Goal: Task Accomplishment & Management: Use online tool/utility

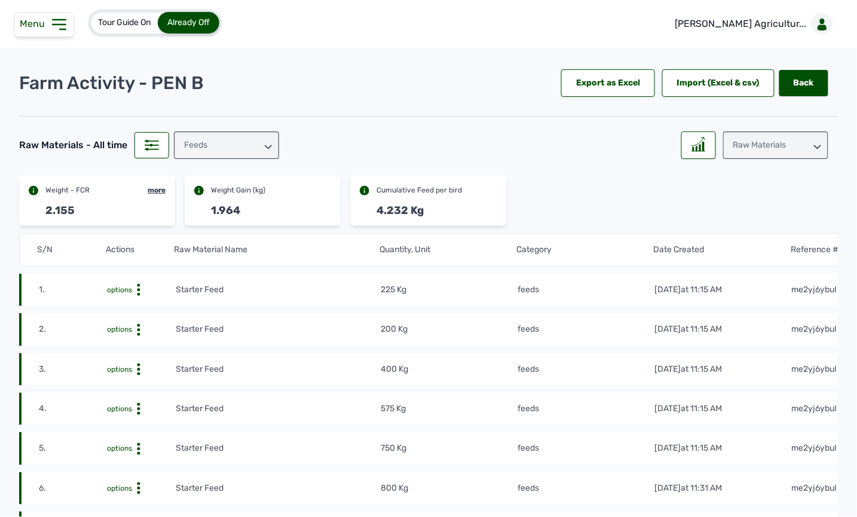
scroll to position [39, 0]
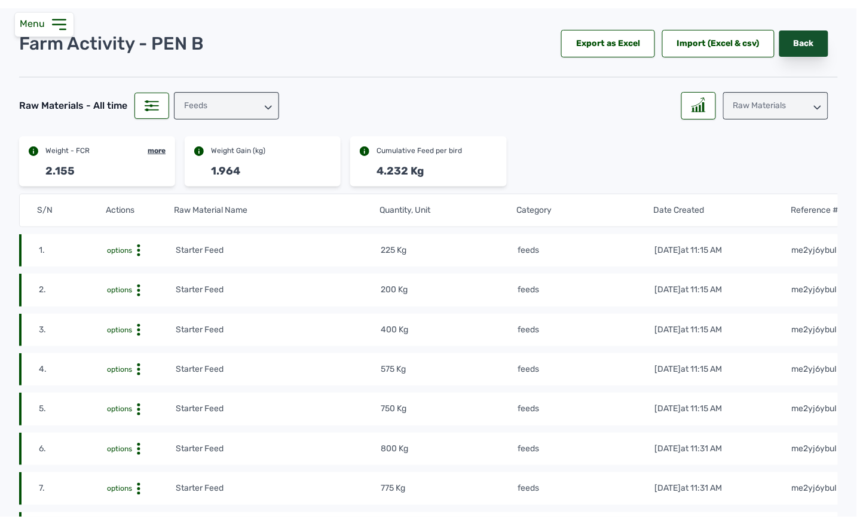
click at [801, 39] on link "Back" at bounding box center [803, 43] width 49 height 26
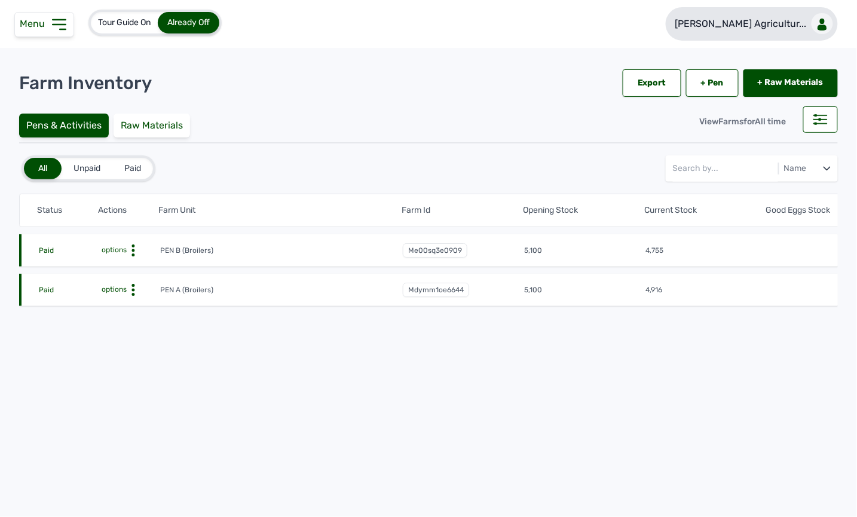
click at [777, 22] on p "[PERSON_NAME] Agricultur..." at bounding box center [740, 24] width 131 height 14
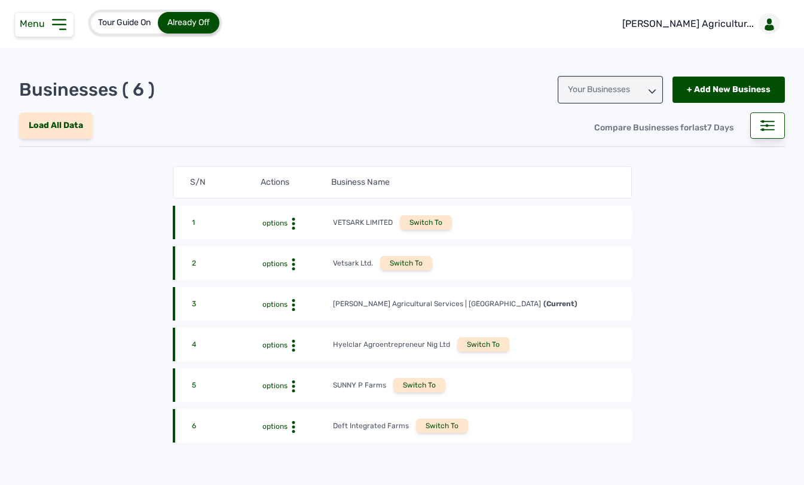
click at [435, 421] on div "Switch To" at bounding box center [442, 425] width 52 height 14
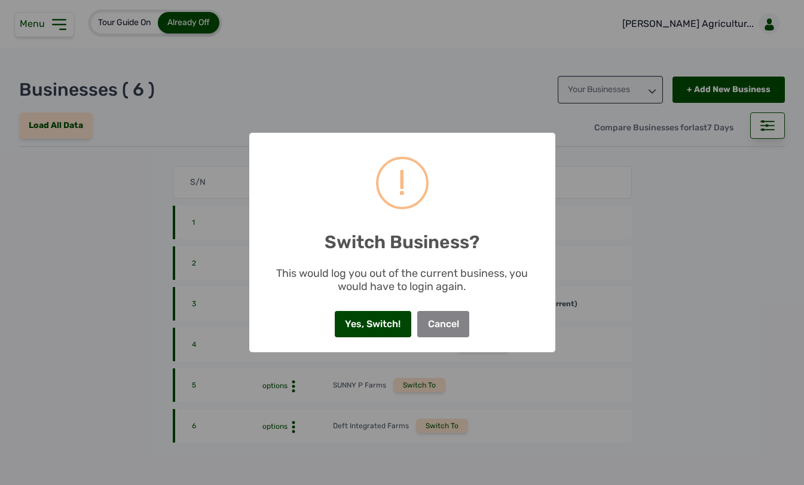
click at [390, 326] on button "Yes, Switch!" at bounding box center [373, 324] width 76 height 26
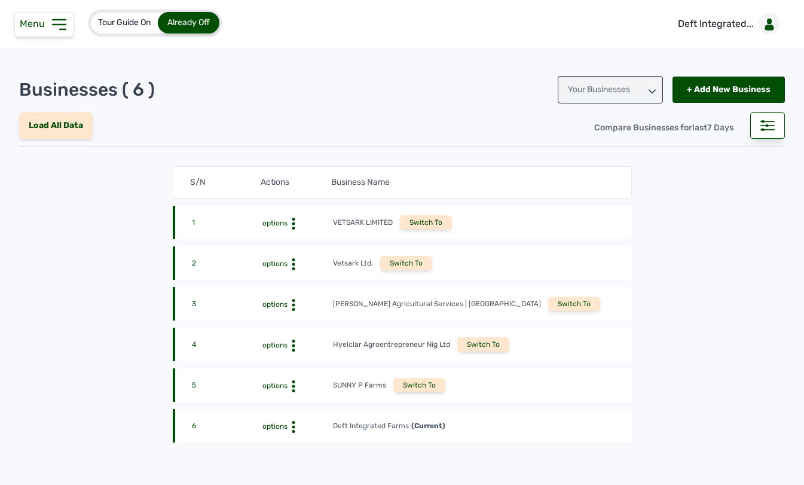
click at [53, 25] on icon at bounding box center [59, 25] width 13 height 10
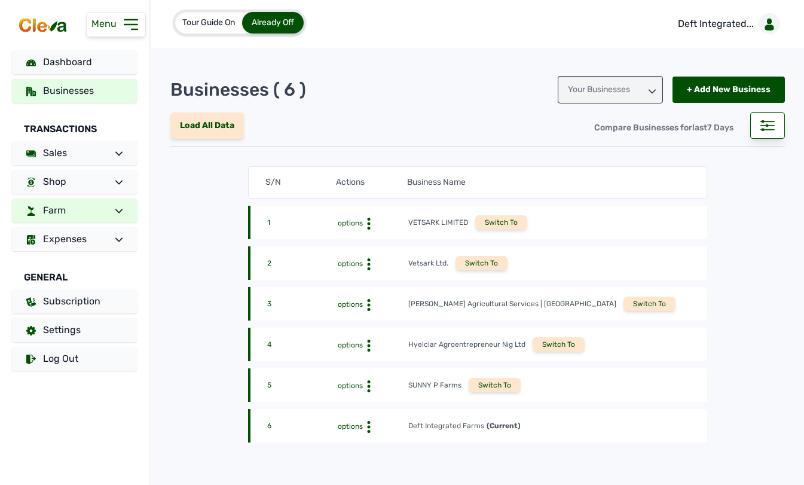
click at [81, 212] on link "Farm" at bounding box center [74, 210] width 125 height 24
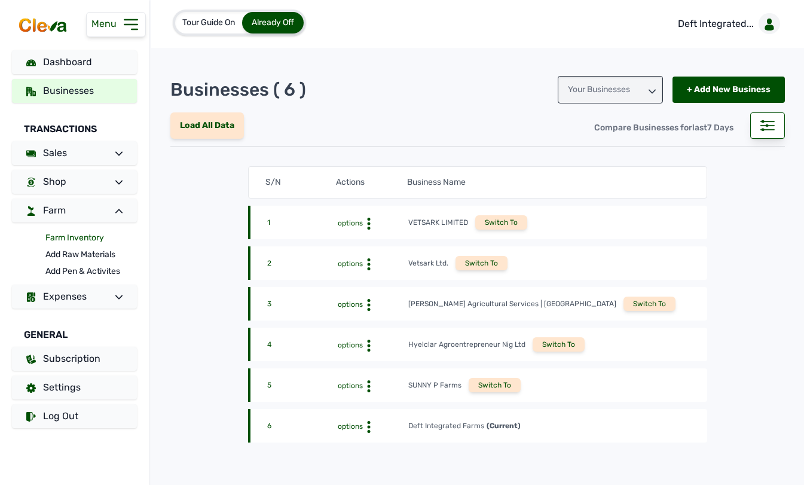
click at [75, 239] on link "Farm Inventory" at bounding box center [90, 237] width 91 height 17
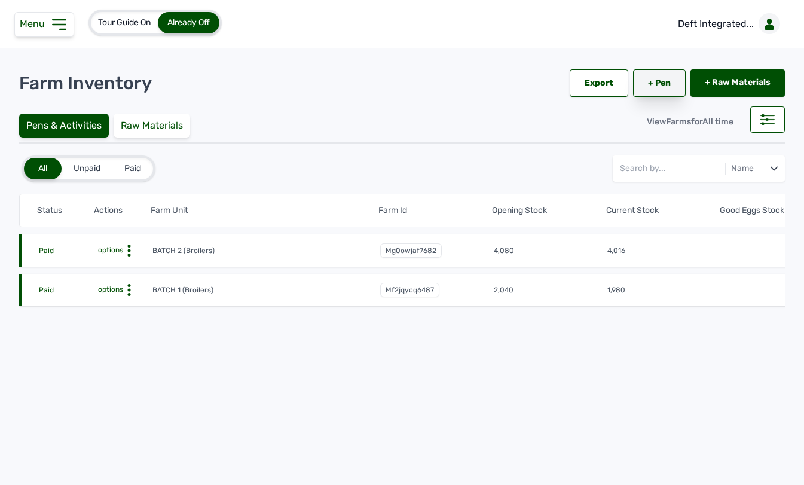
click at [667, 78] on link "+ Pen" at bounding box center [659, 82] width 53 height 27
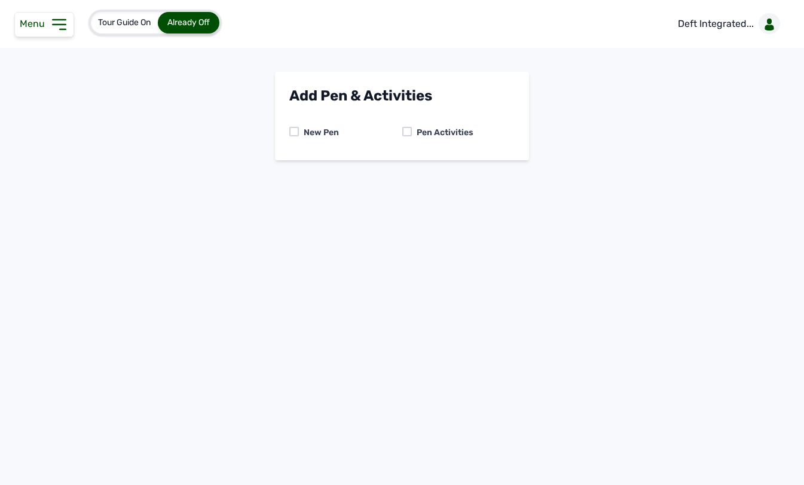
click at [409, 131] on div at bounding box center [407, 132] width 10 height 10
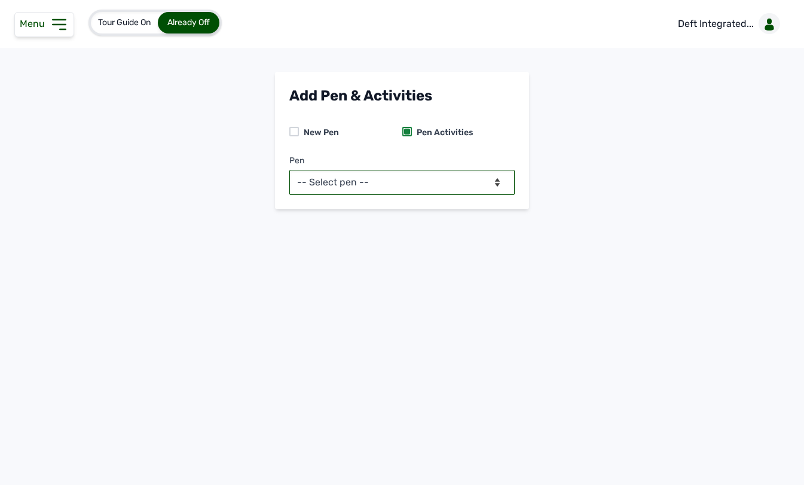
click at [375, 185] on select "-- Select pen -- BATCH 1 (Broilers) BATCH 2 (Broilers)" at bounding box center [401, 182] width 225 height 25
select select "mf2jqycq6487"
click at [289, 170] on select "-- Select pen -- BATCH 1 (Broilers) BATCH 2 (Broilers)" at bounding box center [401, 182] width 225 height 25
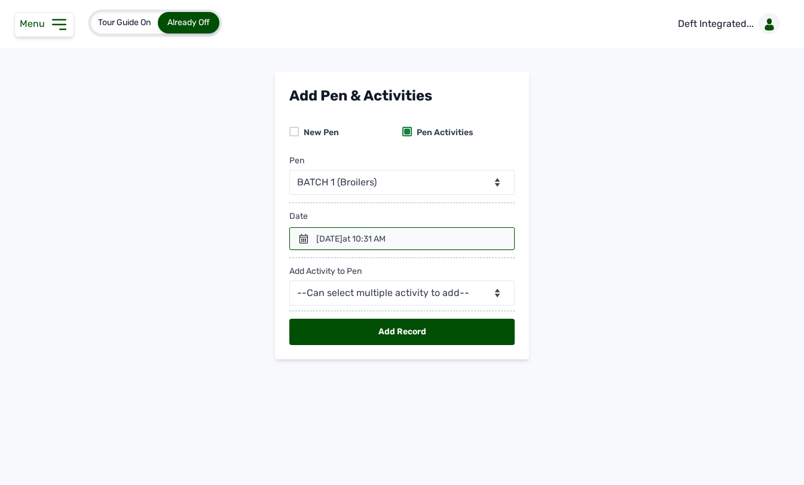
click at [302, 240] on icon at bounding box center [303, 239] width 8 height 10
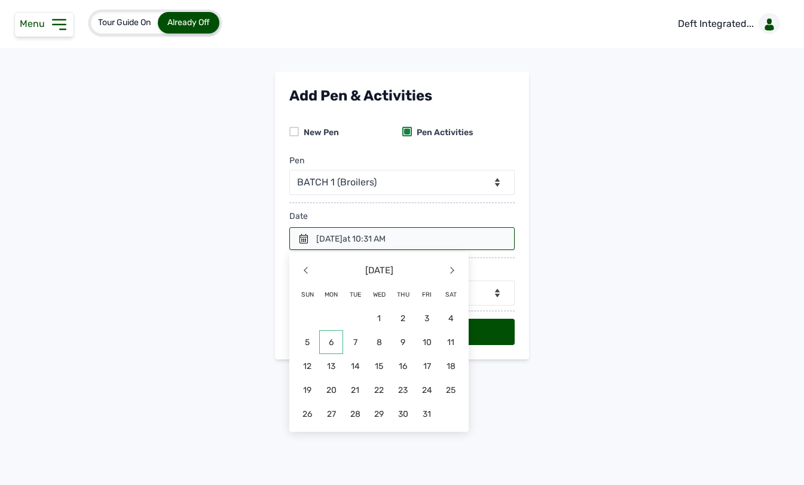
click at [335, 344] on span "6" at bounding box center [331, 342] width 24 height 24
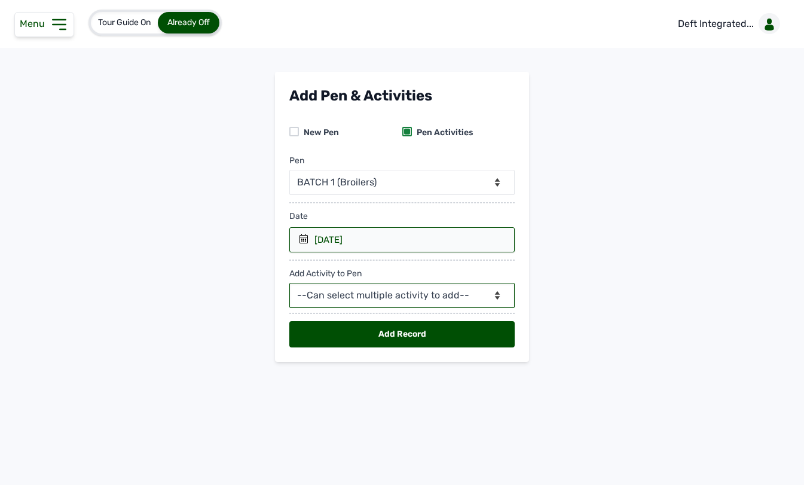
click at [422, 297] on select "--Can select multiple activity to add-- Raw Material Losses Weight" at bounding box center [401, 295] width 225 height 25
select select "Raw Material"
click at [289, 283] on select "--Can select multiple activity to add-- Raw Material Losses Weight" at bounding box center [401, 295] width 225 height 25
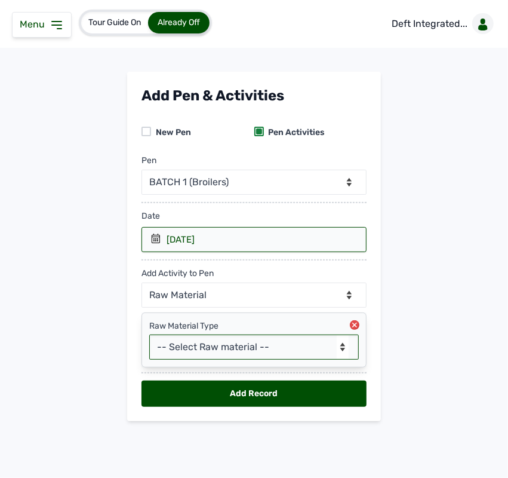
click at [253, 353] on select "-- Select Raw material -- feeds medications vaccines Biomass Fuel" at bounding box center [254, 347] width 210 height 25
select select "feeds"
click at [149, 335] on select "-- Select Raw material -- feeds medications vaccines Biomass Fuel" at bounding box center [254, 347] width 210 height 25
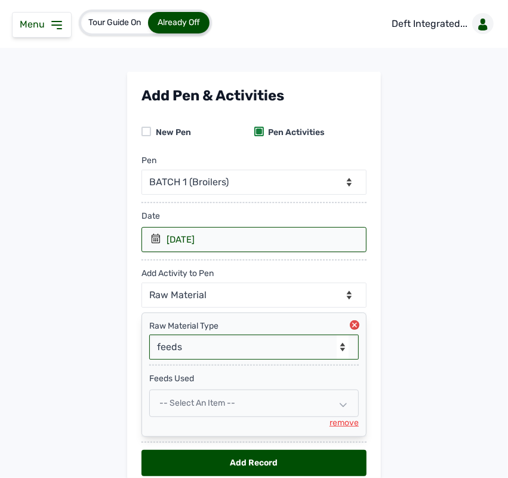
click at [185, 393] on div "-- Select an Item --" at bounding box center [254, 403] width 210 height 27
select select
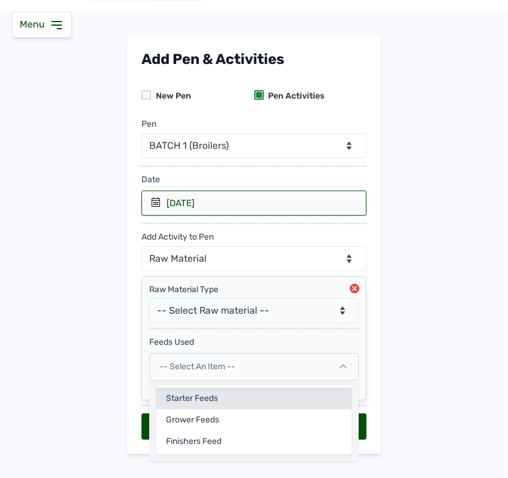
scroll to position [57, 0]
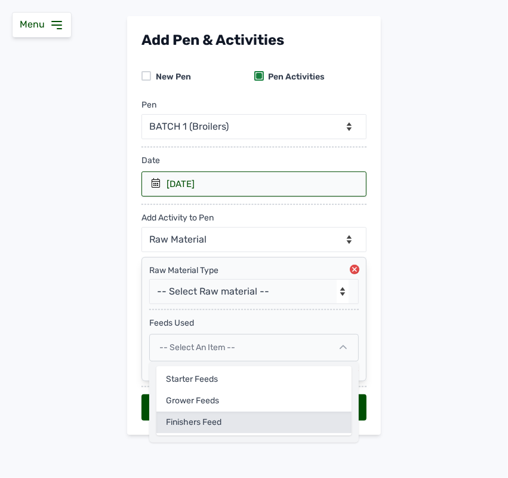
click at [185, 422] on div "Finishers Feed" at bounding box center [254, 423] width 195 height 22
select select
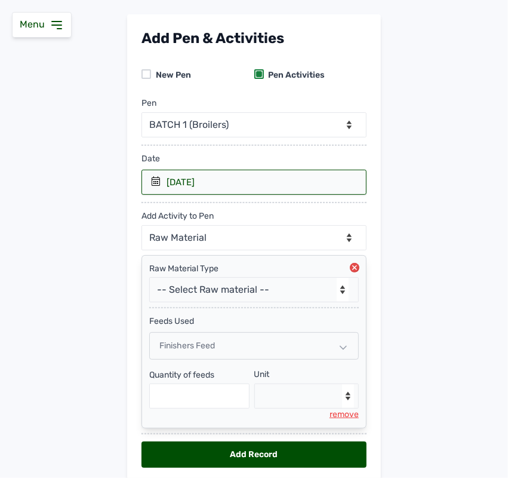
scroll to position [106, 0]
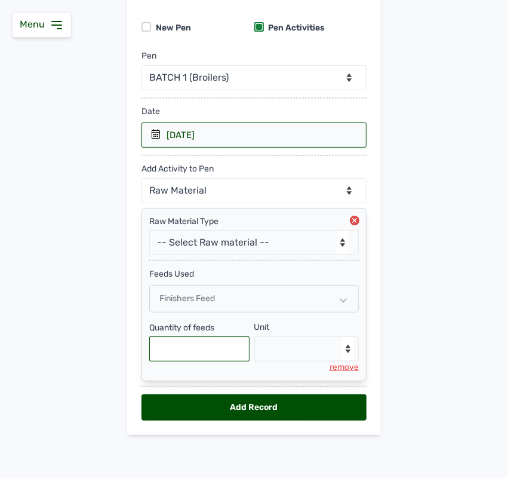
click at [193, 357] on input "text" at bounding box center [199, 348] width 100 height 25
type input "250"
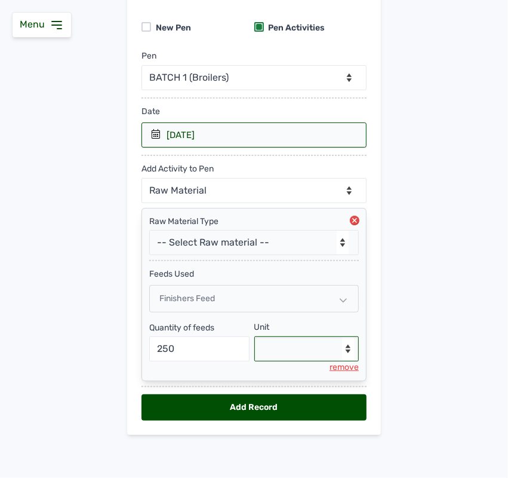
click at [295, 348] on select "--Select unit-- Bag(s) Kg" at bounding box center [307, 348] width 105 height 25
select select "Kg"
click at [255, 336] on select "--Select unit-- Bag(s) Kg" at bounding box center [307, 348] width 105 height 25
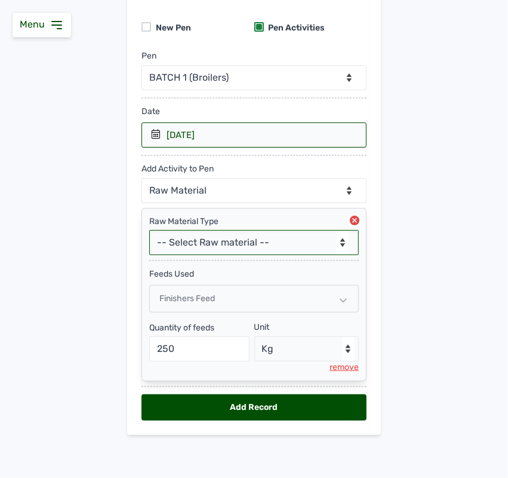
click at [233, 240] on select "-- Select Raw material -- feeds medications vaccines Biomass Fuel" at bounding box center [254, 242] width 210 height 25
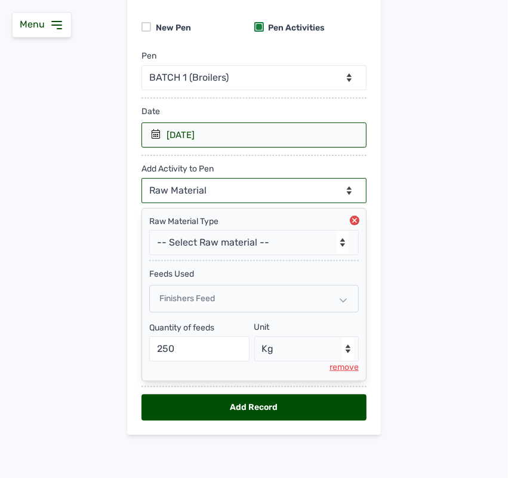
click at [228, 189] on select "--Can select multiple activity to add-- Raw Material Losses Weight" at bounding box center [254, 190] width 225 height 25
select select "Losses"
click at [142, 178] on select "--Can select multiple activity to add-- Raw Material Losses Weight" at bounding box center [254, 190] width 225 height 25
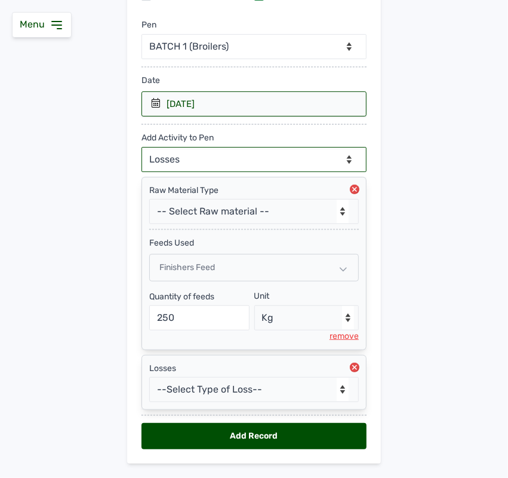
scroll to position [167, 0]
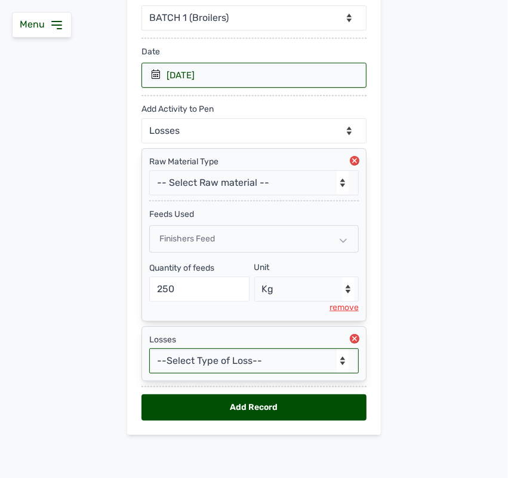
click at [228, 356] on select "--Select Type of Loss-- Mortality Culled Theft" at bounding box center [254, 360] width 210 height 25
select select "Mortality"
click at [149, 348] on select "--Select Type of Loss-- Mortality Culled Theft" at bounding box center [254, 360] width 210 height 25
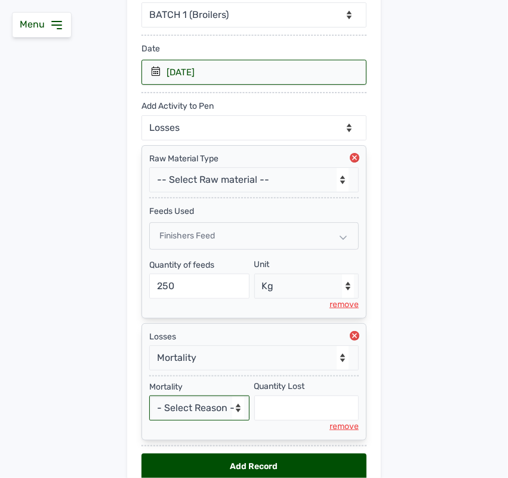
click at [189, 415] on select "- Select Reason - Disease Late Vaccination Wrong Vaccination Heat Lack of Water…" at bounding box center [199, 408] width 100 height 25
select select "Others"
click at [149, 398] on select "- Select Reason - Disease Late Vaccination Wrong Vaccination Heat Lack of Water…" at bounding box center [199, 408] width 100 height 25
select select "null"
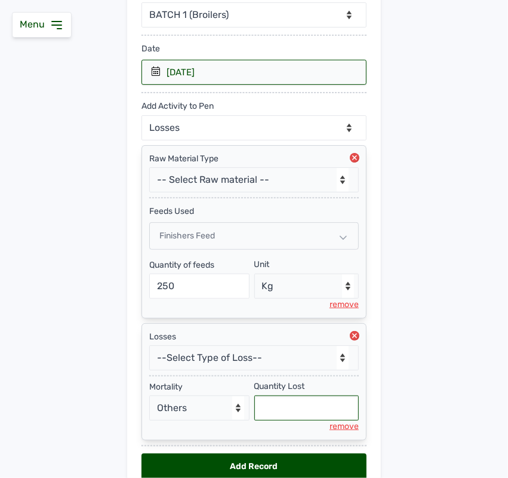
click at [273, 415] on input "text" at bounding box center [307, 408] width 105 height 25
type input "4"
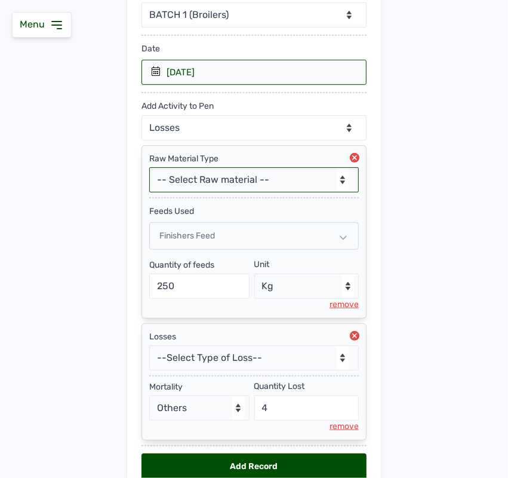
click at [245, 181] on select "-- Select Raw material -- feeds medications vaccines Biomass Fuel" at bounding box center [254, 179] width 210 height 25
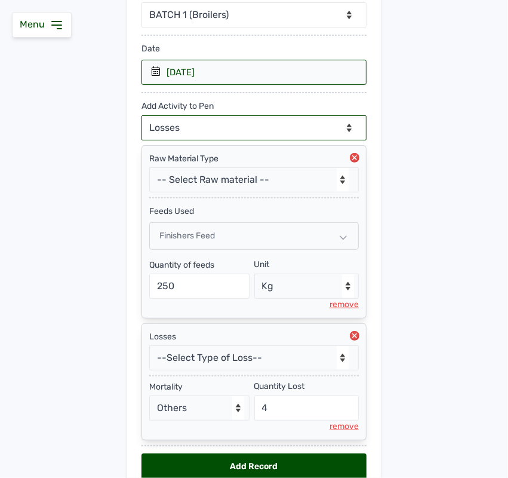
click at [242, 135] on select "--Can select multiple activity to add-- Raw Material Losses Weight" at bounding box center [254, 127] width 225 height 25
select select "Weight"
click at [142, 116] on select "--Can select multiple activity to add-- Raw Material Losses Weight" at bounding box center [254, 127] width 225 height 25
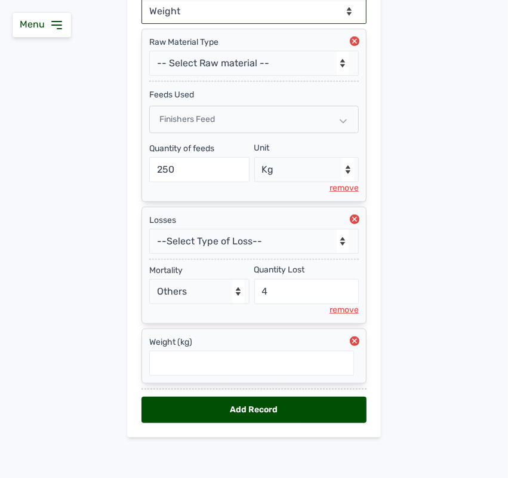
scroll to position [290, 0]
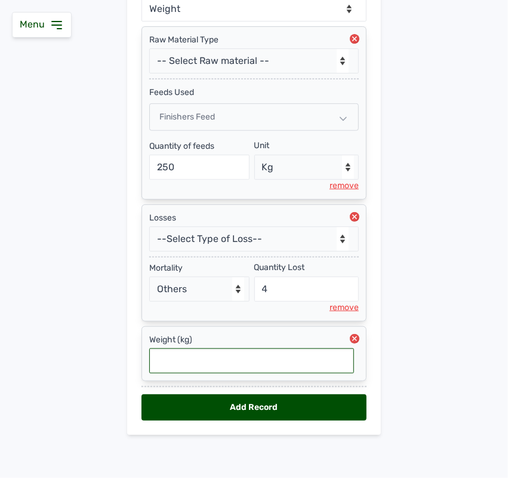
click at [207, 365] on input "text" at bounding box center [251, 360] width 205 height 25
type input "1.79"
click at [288, 407] on div "Add Record" at bounding box center [254, 407] width 225 height 26
select select "null"
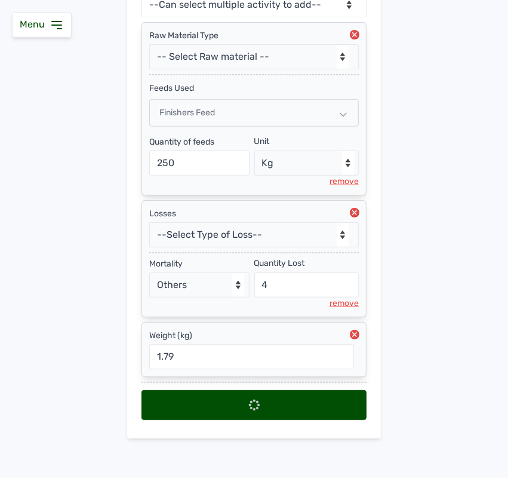
scroll to position [0, 0]
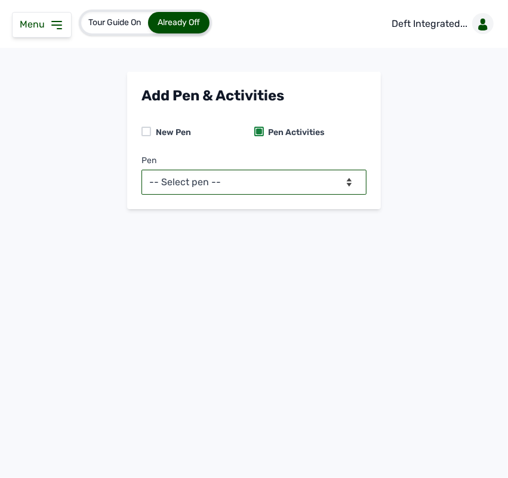
click at [302, 178] on select "-- Select pen -- BATCH 1 (Broilers) BATCH 2 (Broilers)" at bounding box center [254, 182] width 225 height 25
select select "mg0owjaf7682"
click at [142, 170] on select "-- Select pen -- BATCH 1 (Broilers) BATCH 2 (Broilers)" at bounding box center [254, 182] width 225 height 25
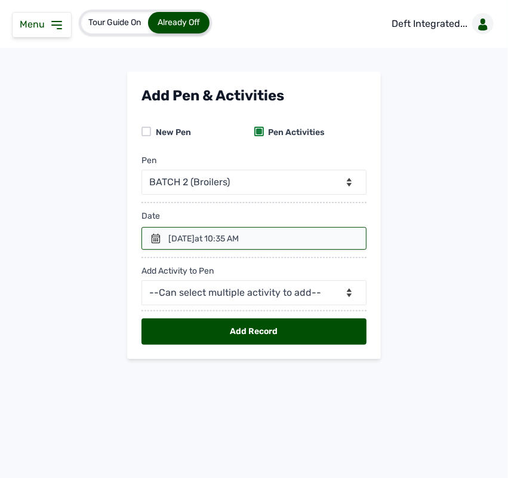
click at [288, 233] on div at bounding box center [254, 238] width 225 height 23
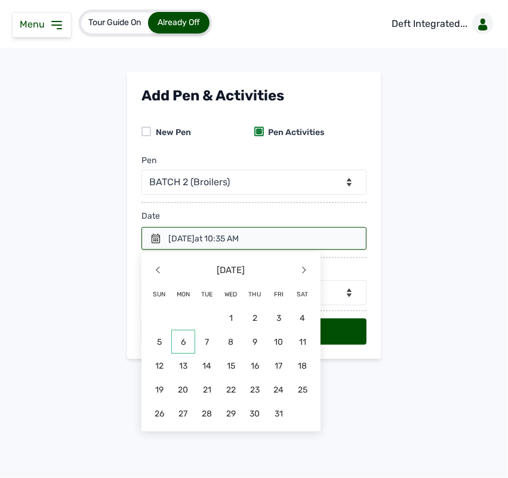
click at [186, 341] on span "6" at bounding box center [183, 342] width 24 height 24
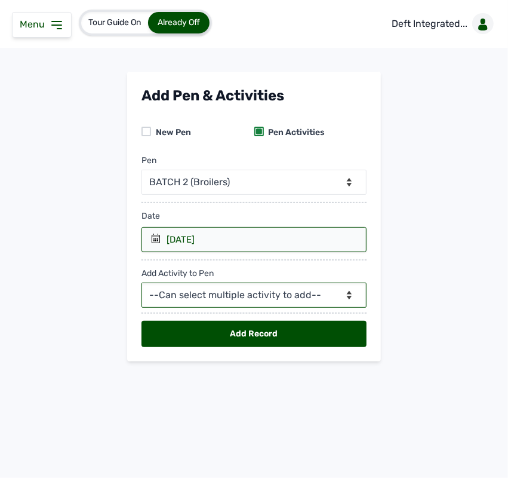
click at [279, 299] on select "--Can select multiple activity to add-- Raw Material Losses Weight" at bounding box center [254, 295] width 225 height 25
select select "Raw Material"
click at [142, 283] on select "--Can select multiple activity to add-- Raw Material Losses Weight" at bounding box center [254, 295] width 225 height 25
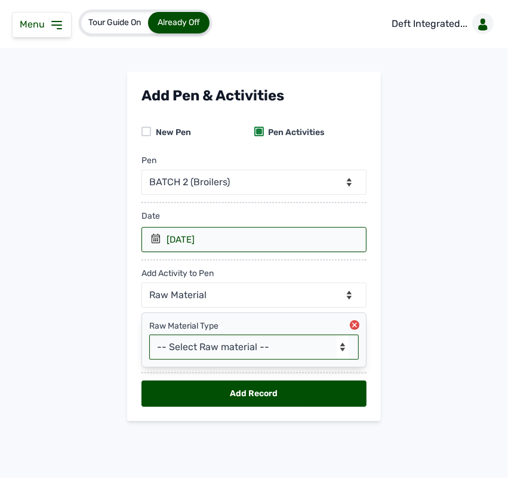
click at [235, 353] on select "-- Select Raw material -- feeds medications vaccines Biomass Fuel" at bounding box center [254, 347] width 210 height 25
select select "feeds"
click at [149, 335] on select "-- Select Raw material -- feeds medications vaccines Biomass Fuel" at bounding box center [254, 347] width 210 height 25
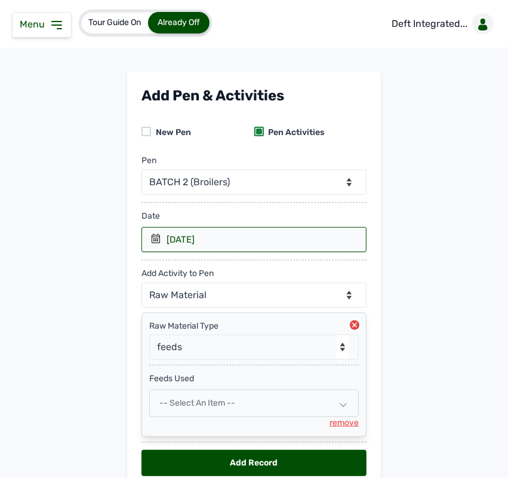
click at [252, 399] on div "-- Select an Item --" at bounding box center [254, 403] width 210 height 27
select select
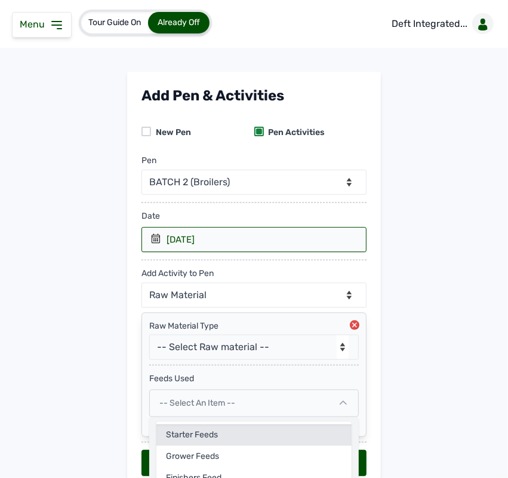
click at [201, 440] on div "Starter Feeds" at bounding box center [254, 435] width 195 height 22
select select
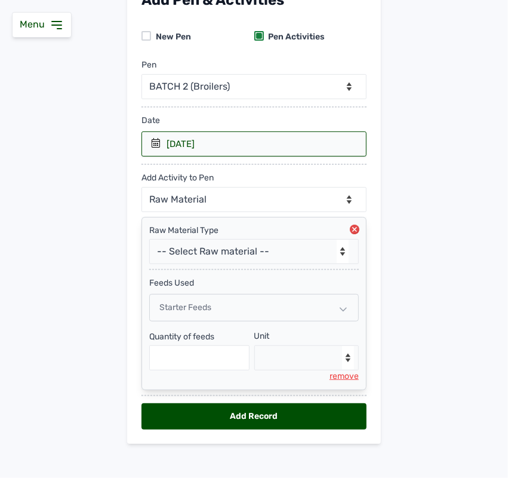
scroll to position [106, 0]
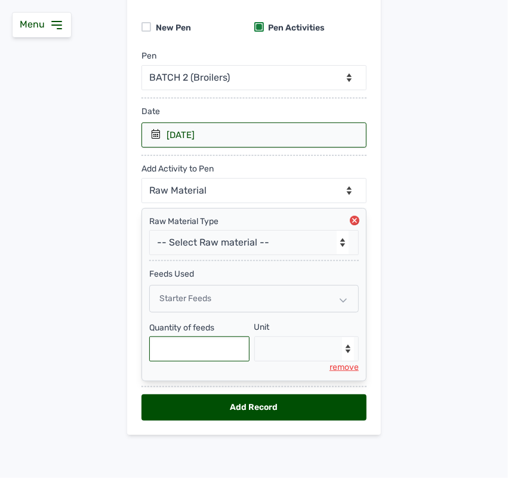
click at [222, 350] on input "text" at bounding box center [199, 348] width 100 height 25
type input "200"
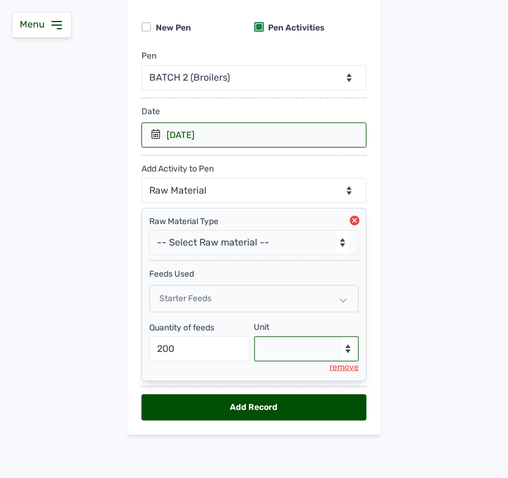
click at [279, 338] on select "--Select unit-- Bag(s) Kg" at bounding box center [307, 348] width 105 height 25
select select "Kg"
click at [255, 336] on select "--Select unit-- Bag(s) Kg" at bounding box center [307, 348] width 105 height 25
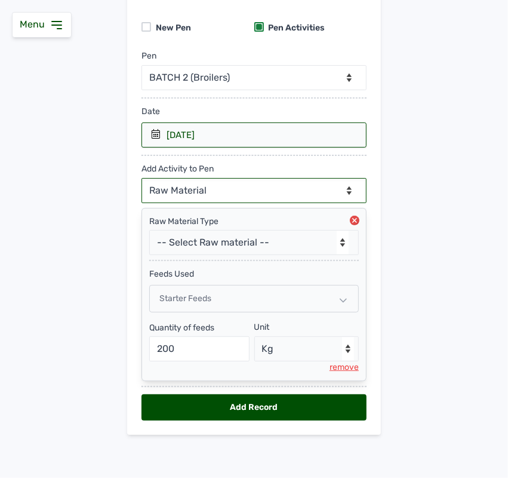
click at [252, 190] on select "--Can select multiple activity to add-- Raw Material Losses Weight" at bounding box center [254, 190] width 225 height 25
select select "Losses"
click at [142, 178] on select "--Can select multiple activity to add-- Raw Material Losses Weight" at bounding box center [254, 190] width 225 height 25
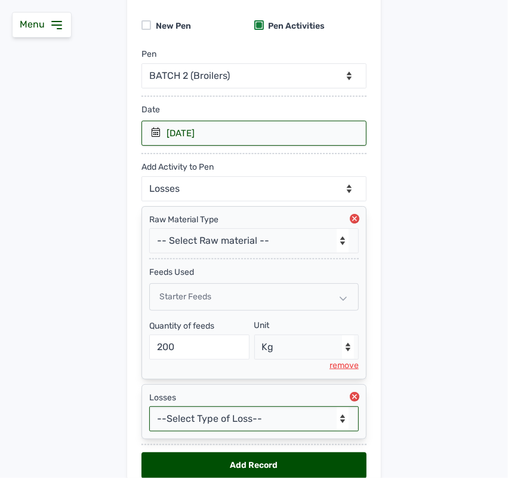
click at [213, 426] on select "--Select Type of Loss-- Mortality Culled Theft" at bounding box center [254, 418] width 210 height 25
select select "Mortality"
click at [149, 408] on select "--Select Type of Loss-- Mortality Culled Theft" at bounding box center [254, 418] width 210 height 25
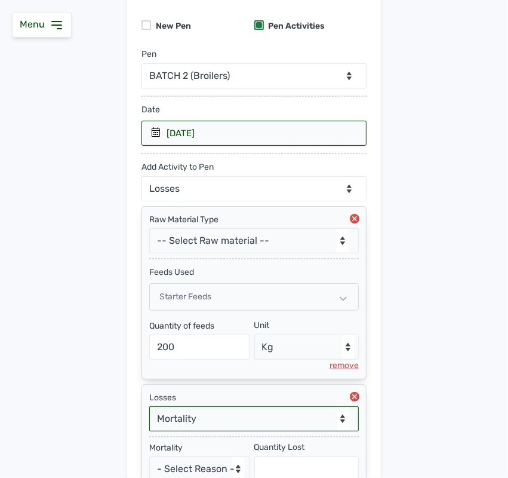
scroll to position [230, 0]
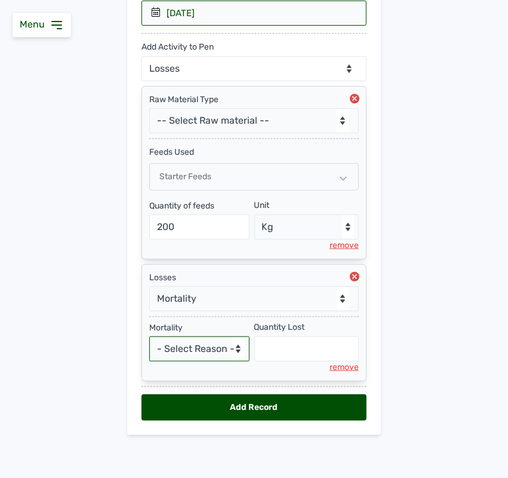
click at [180, 348] on select "- Select Reason - Disease Late Vaccination Wrong Vaccination Heat Lack of Water…" at bounding box center [199, 348] width 100 height 25
select select "Others"
click at [149, 336] on select "- Select Reason - Disease Late Vaccination Wrong Vaccination Heat Lack of Water…" at bounding box center [199, 348] width 100 height 25
select select "null"
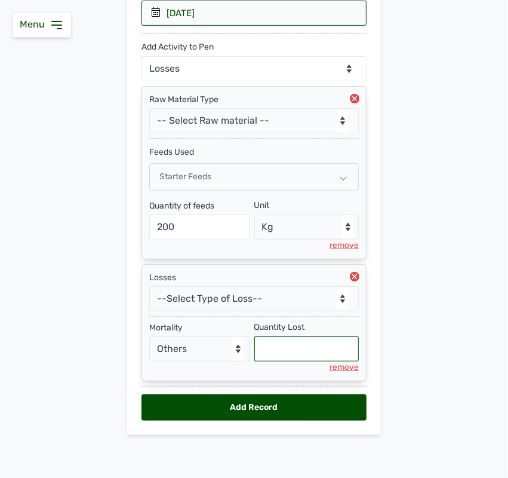
click at [298, 344] on input "text" at bounding box center [307, 348] width 105 height 25
type input "10"
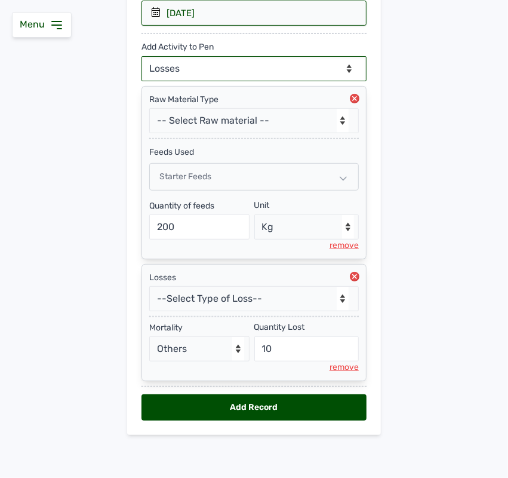
click at [214, 69] on select "--Can select multiple activity to add-- Raw Material Losses Weight" at bounding box center [254, 68] width 225 height 25
select select "Weight"
click at [142, 56] on select "--Can select multiple activity to add-- Raw Material Losses Weight" at bounding box center [254, 68] width 225 height 25
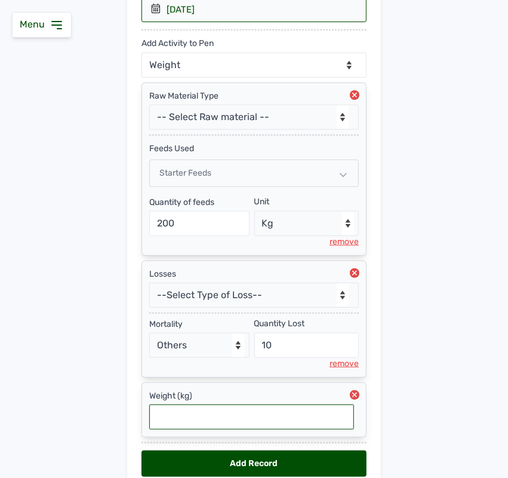
click at [180, 421] on input "text" at bounding box center [251, 417] width 205 height 25
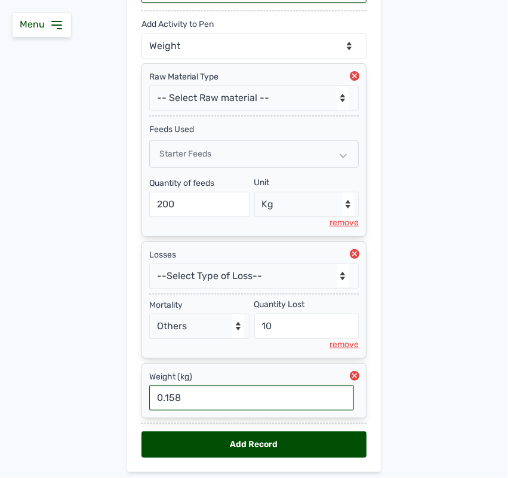
scroll to position [290, 0]
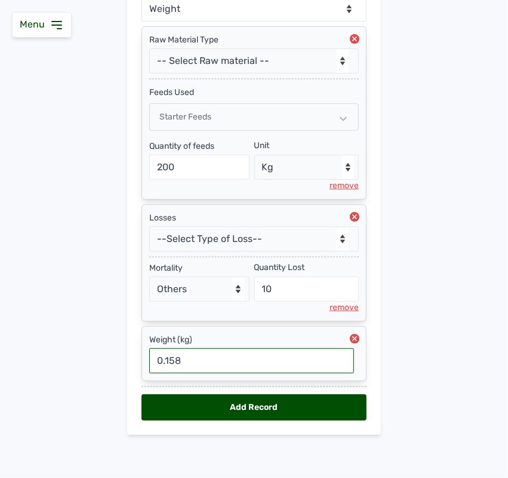
type input "0.158"
click at [241, 407] on div "Add Record" at bounding box center [254, 407] width 225 height 26
select select "null"
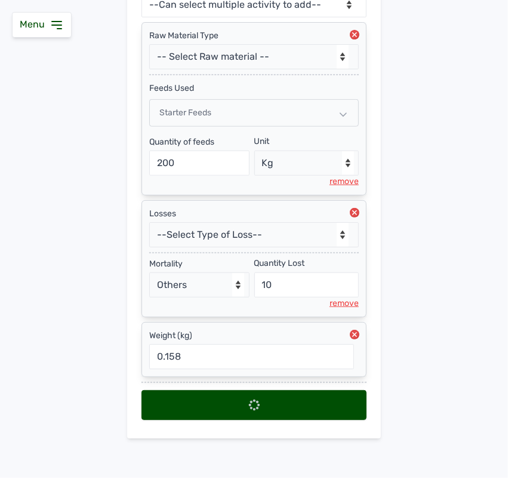
select select
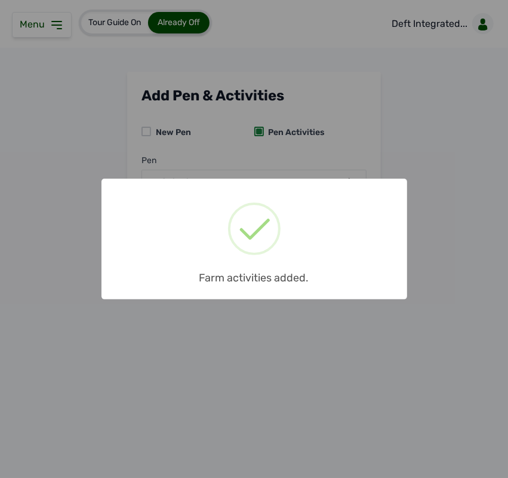
scroll to position [0, 0]
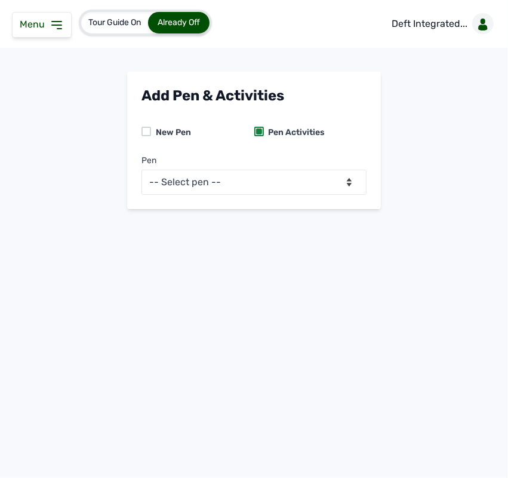
click at [50, 26] on icon at bounding box center [57, 25] width 14 height 14
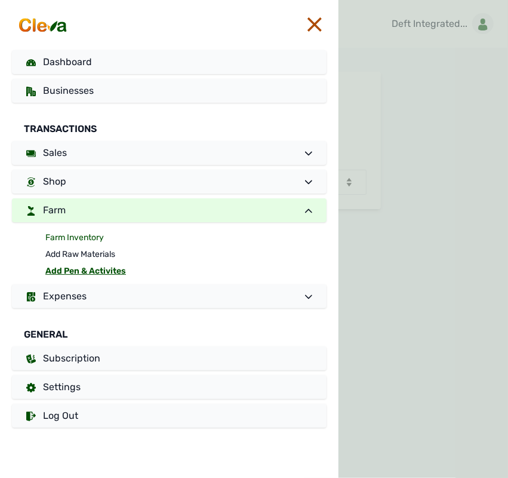
click at [94, 237] on link "Farm Inventory" at bounding box center [185, 237] width 281 height 17
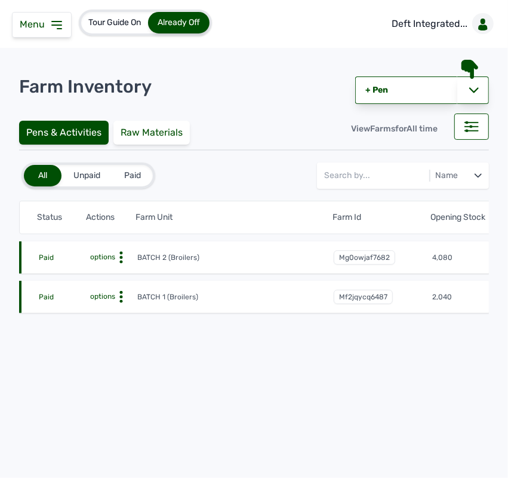
click at [118, 252] on icon at bounding box center [121, 258] width 12 height 12
click at [105, 272] on div "Farm Activities" at bounding box center [93, 276] width 85 height 14
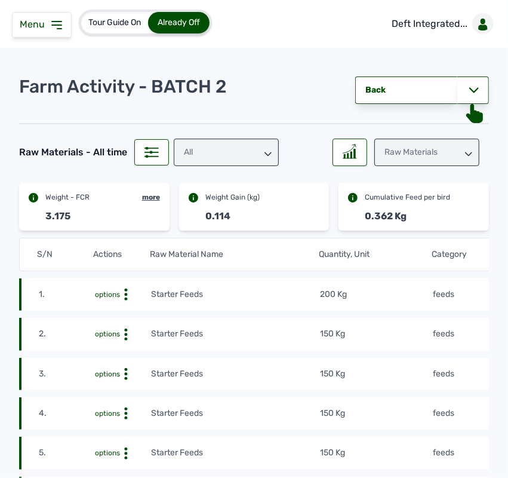
click at [371, 296] on td "200 Kg" at bounding box center [376, 294] width 113 height 13
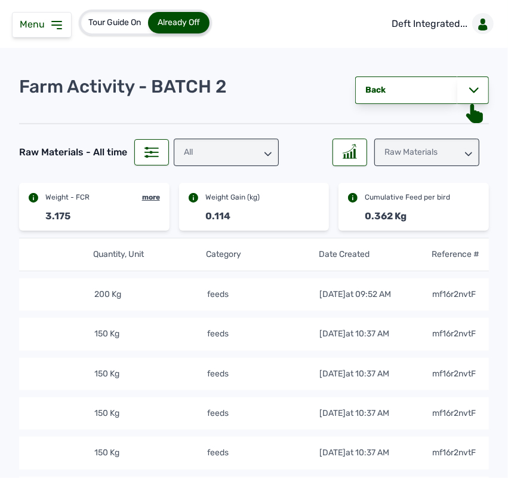
scroll to position [0, 247]
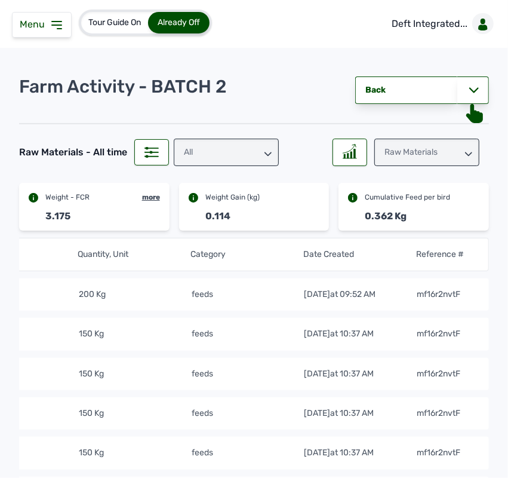
click at [410, 149] on div "Raw Materials" at bounding box center [427, 152] width 105 height 27
click at [253, 147] on div "All" at bounding box center [226, 152] width 105 height 27
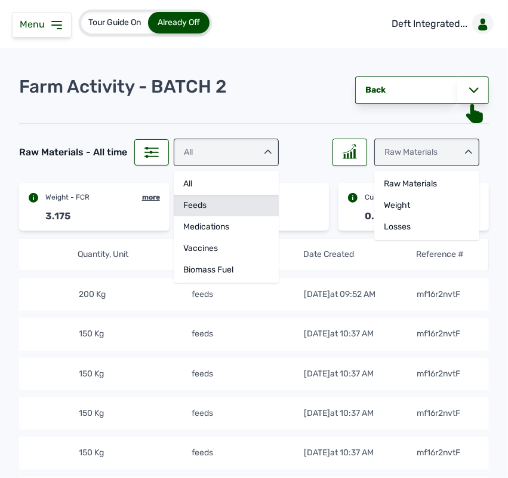
click at [235, 202] on div "feeds" at bounding box center [226, 206] width 105 height 22
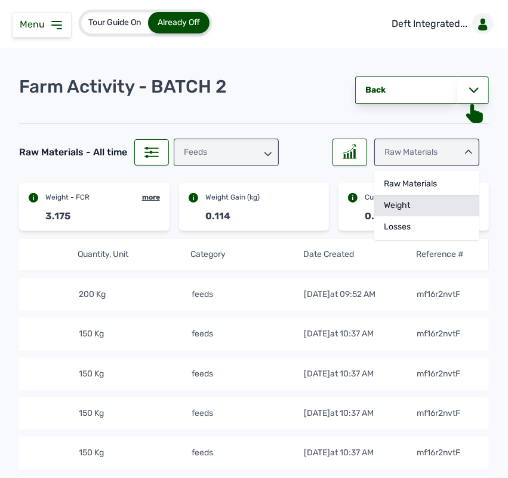
click at [409, 204] on div "Weight" at bounding box center [427, 206] width 105 height 22
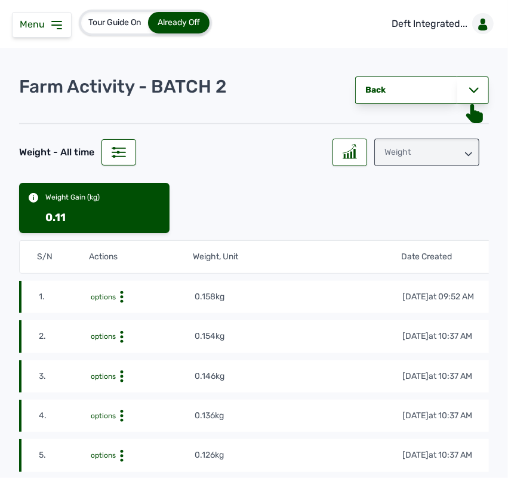
click at [456, 153] on div "Weight" at bounding box center [427, 152] width 105 height 27
click at [437, 224] on div "Losses" at bounding box center [427, 227] width 105 height 22
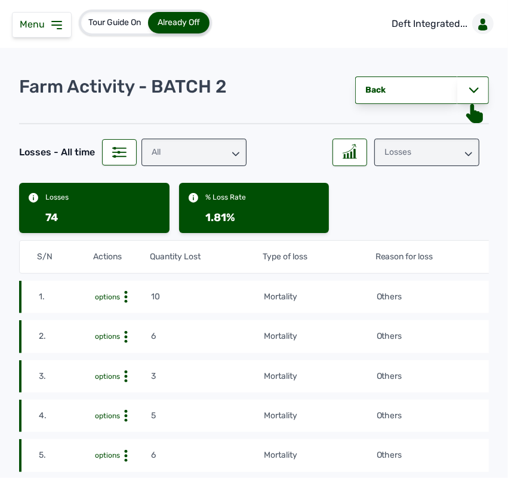
click at [233, 303] on td "10" at bounding box center [207, 296] width 113 height 13
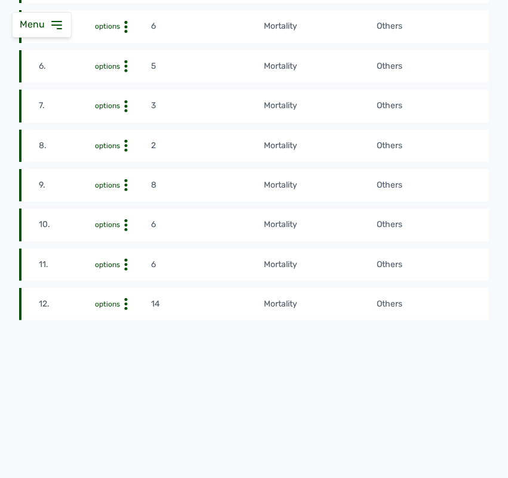
click at [465, 139] on td "Others" at bounding box center [460, 145] width 169 height 13
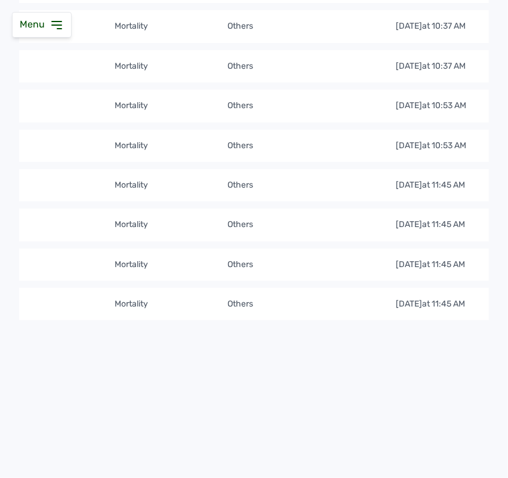
scroll to position [0, 179]
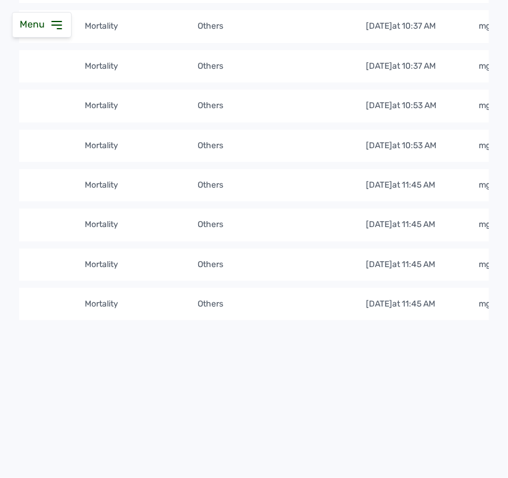
click at [314, 180] on td "Others" at bounding box center [281, 185] width 169 height 13
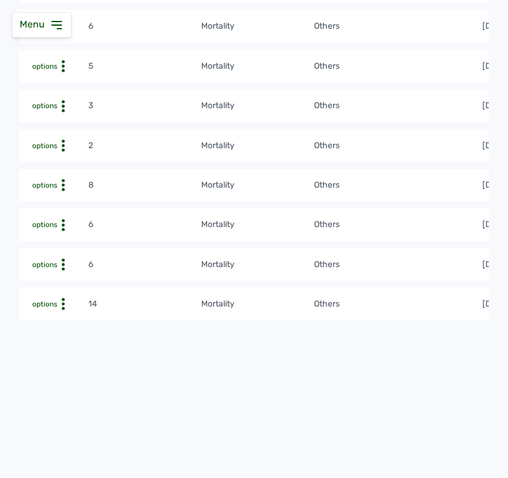
scroll to position [0, 60]
